Goal: Information Seeking & Learning: Check status

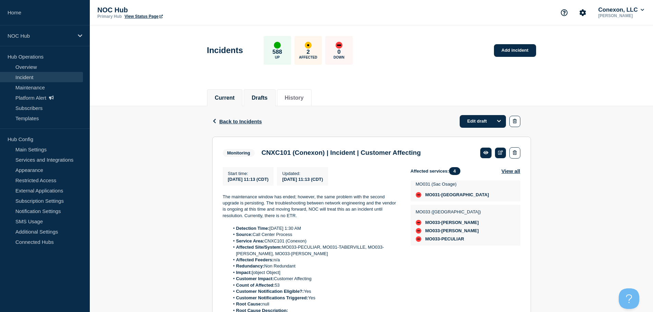
click at [228, 98] on button "Current" at bounding box center [225, 98] width 20 height 6
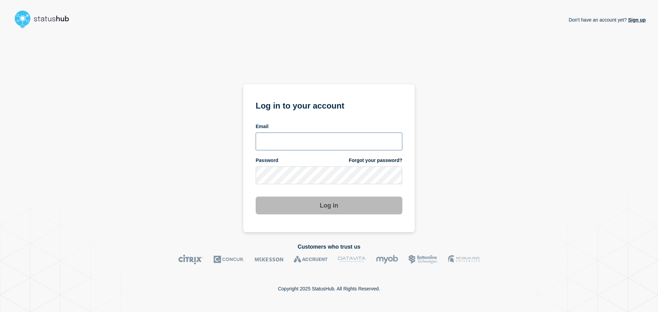
type input "[PERSON_NAME][EMAIL_ADDRESS][DOMAIN_NAME]"
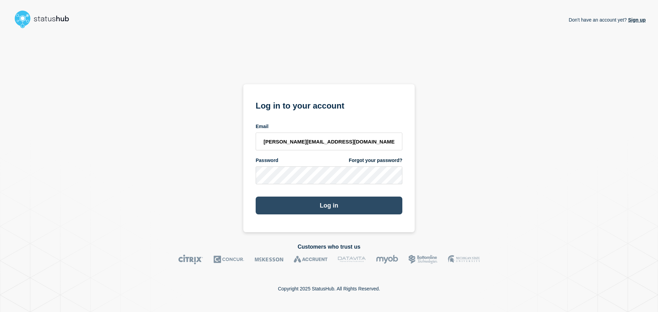
click at [329, 209] on button "Log in" at bounding box center [329, 206] width 147 height 18
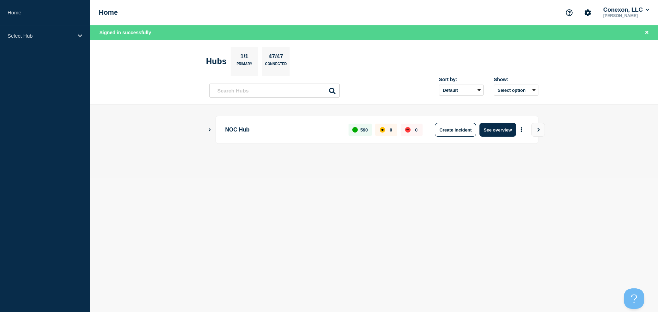
click at [494, 137] on div "NOC Hub 590 0 0 Create incident See overview" at bounding box center [377, 130] width 323 height 28
click at [499, 133] on button "See overview" at bounding box center [497, 130] width 36 height 14
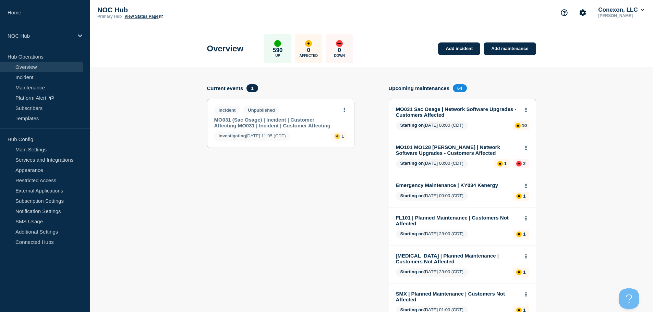
click at [347, 108] on div "Incident Unpublished MO031 (Sac Osage) | Incident | Customer Affecting MO031 | …" at bounding box center [280, 123] width 147 height 48
click at [347, 109] on button at bounding box center [344, 110] width 6 height 6
click at [345, 125] on link "View incident" at bounding box center [344, 126] width 28 height 5
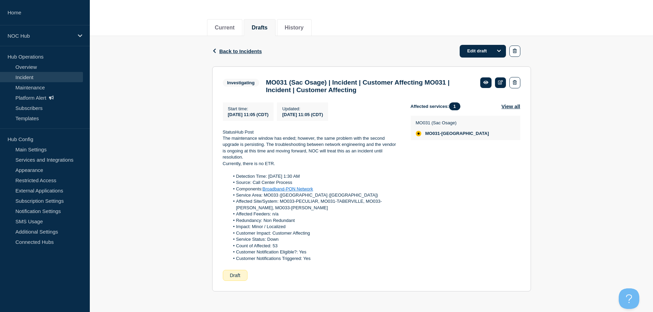
scroll to position [75, 0]
drag, startPoint x: 273, startPoint y: 135, endPoint x: 306, endPoint y: 139, distance: 32.8
click at [306, 139] on div "StatusHub Post The maintenance window has ended; however, the same problem with…" at bounding box center [311, 195] width 177 height 133
click at [347, 146] on p "The maintenance window has ended; however, the same problem with the second upg…" at bounding box center [311, 147] width 177 height 25
